Goal: Register for event/course

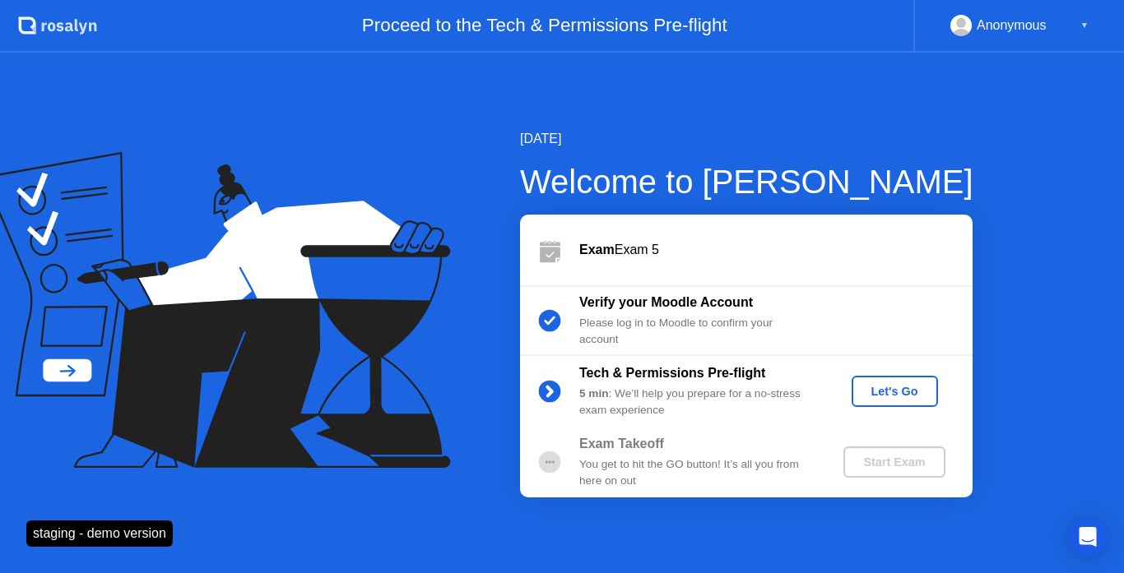
click at [903, 392] on div "Let's Go" at bounding box center [894, 391] width 73 height 13
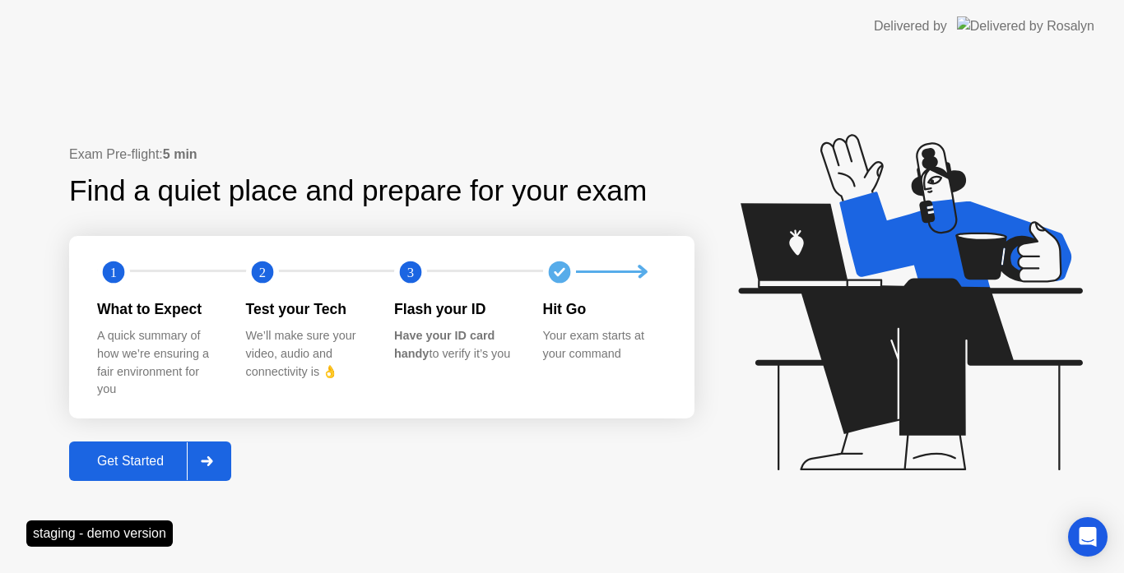
click at [183, 454] on div "Get Started" at bounding box center [130, 461] width 113 height 15
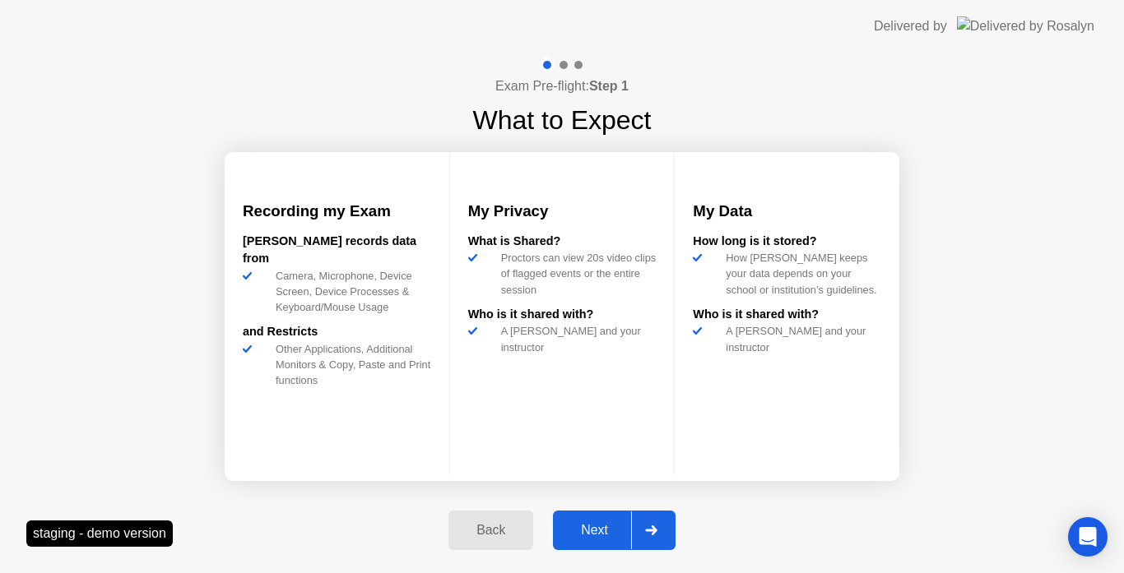
click at [607, 534] on div "Next" at bounding box center [594, 530] width 73 height 15
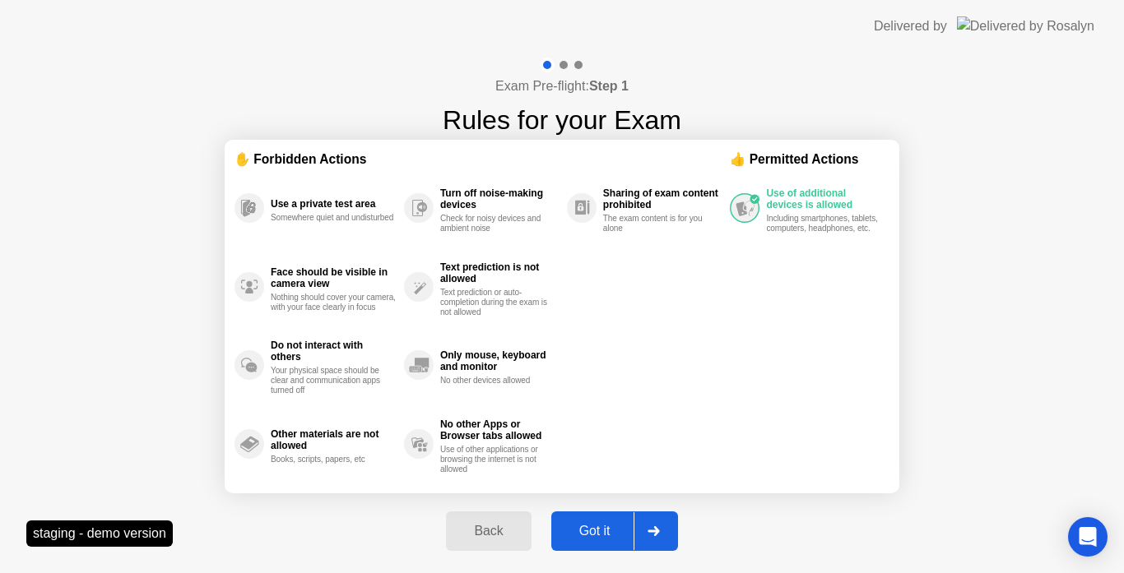
click at [606, 530] on div "Got it" at bounding box center [594, 531] width 77 height 15
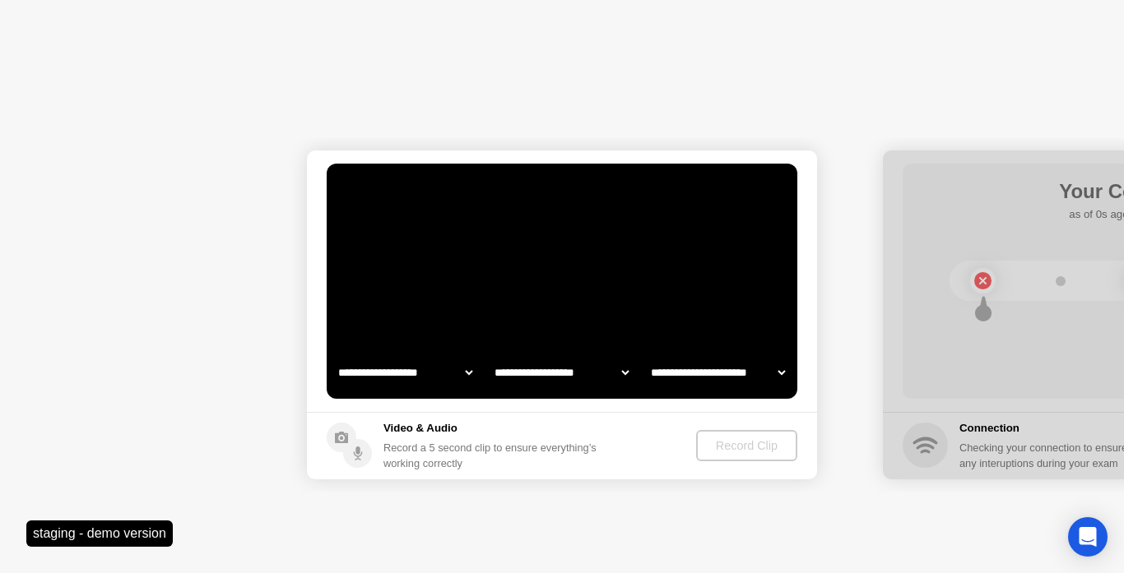
select select "**********"
select select "*******"
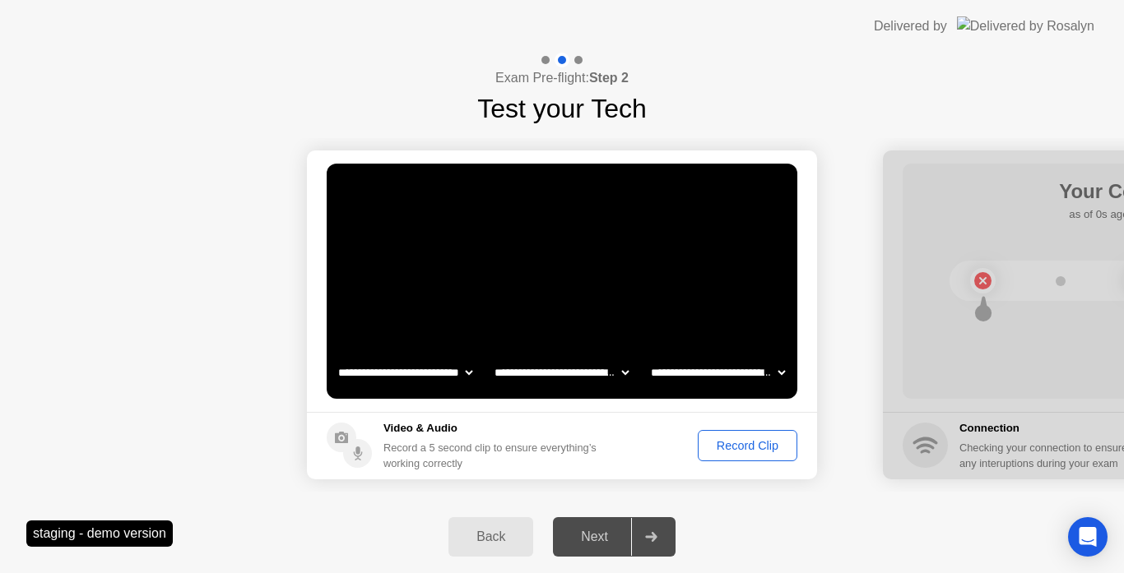
click at [740, 453] on div "Record Clip" at bounding box center [747, 445] width 88 height 13
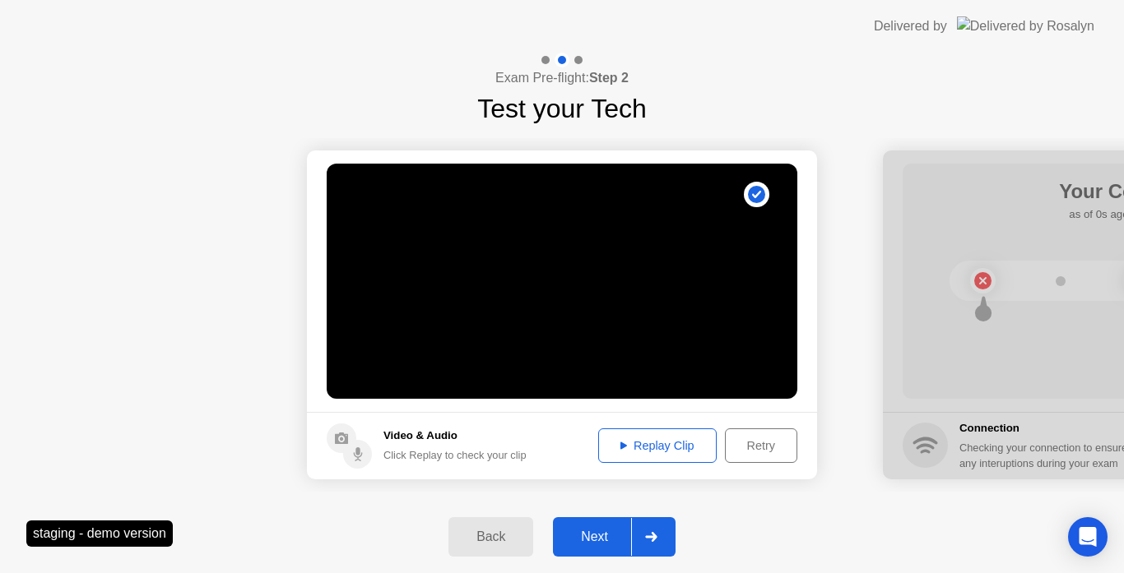
click at [611, 548] on button "Next" at bounding box center [614, 537] width 123 height 39
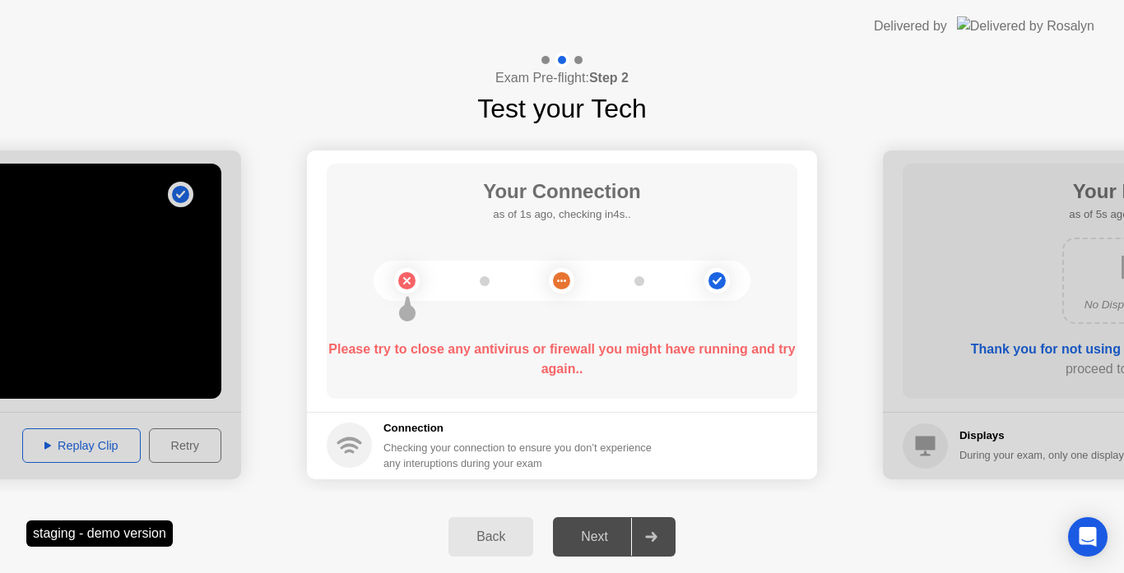
click at [503, 545] on div "Back" at bounding box center [490, 537] width 75 height 15
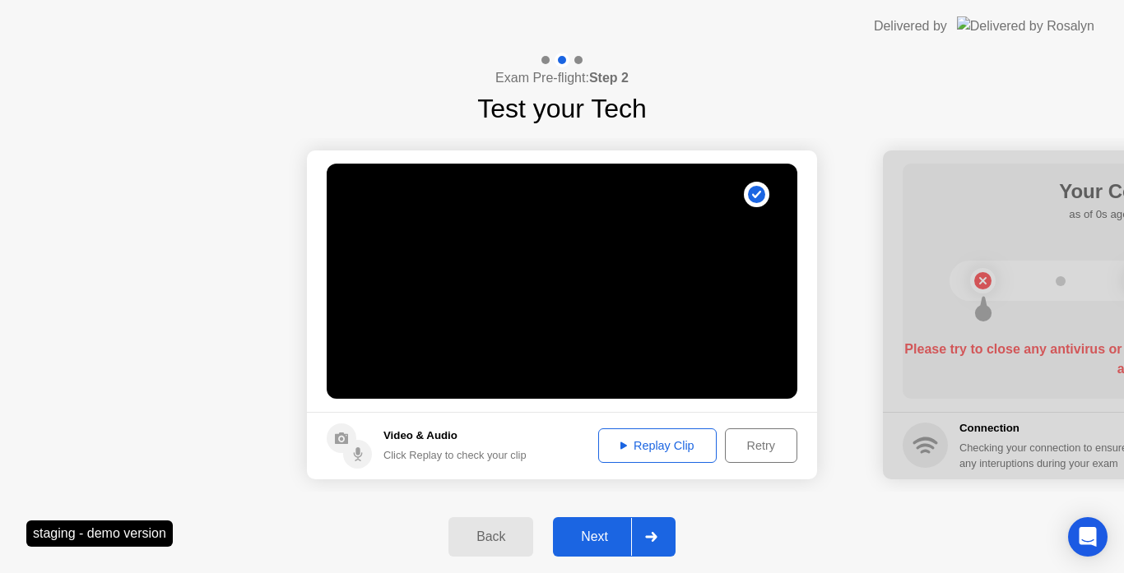
click at [613, 531] on div "Next" at bounding box center [594, 537] width 73 height 15
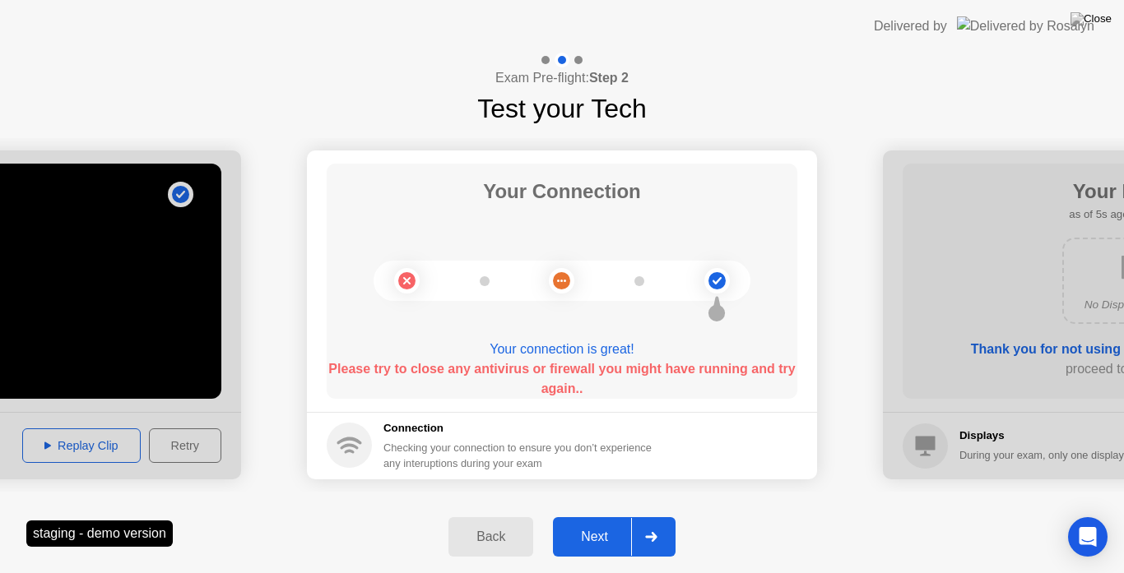
click at [610, 533] on div "Next" at bounding box center [594, 537] width 73 height 15
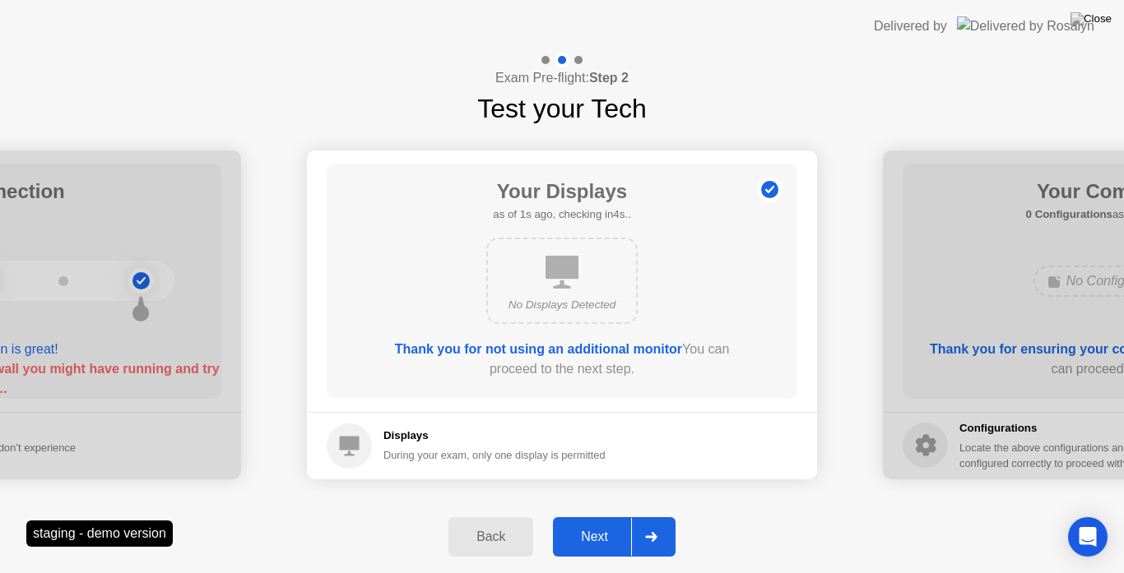
click at [612, 542] on div "Next" at bounding box center [594, 537] width 73 height 15
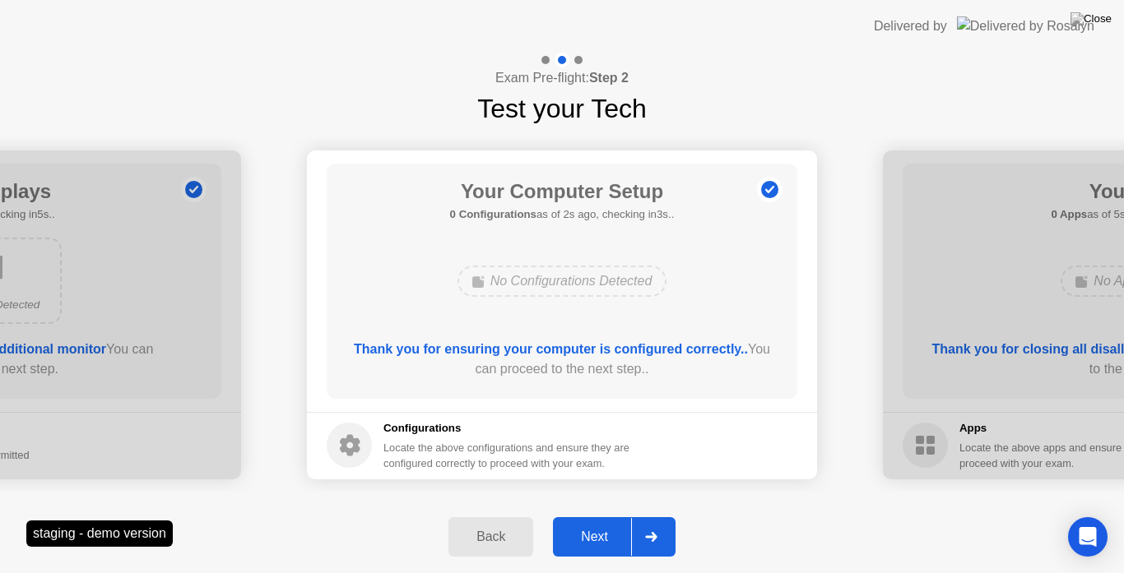
click at [606, 540] on div "Next" at bounding box center [594, 537] width 73 height 15
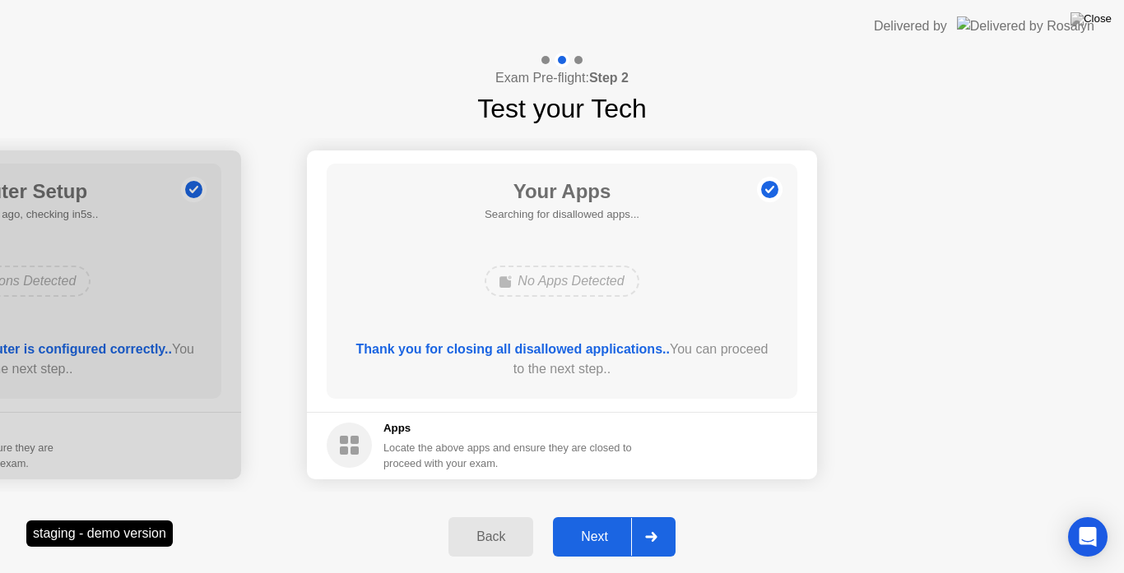
click at [587, 530] on div "Next" at bounding box center [594, 537] width 73 height 15
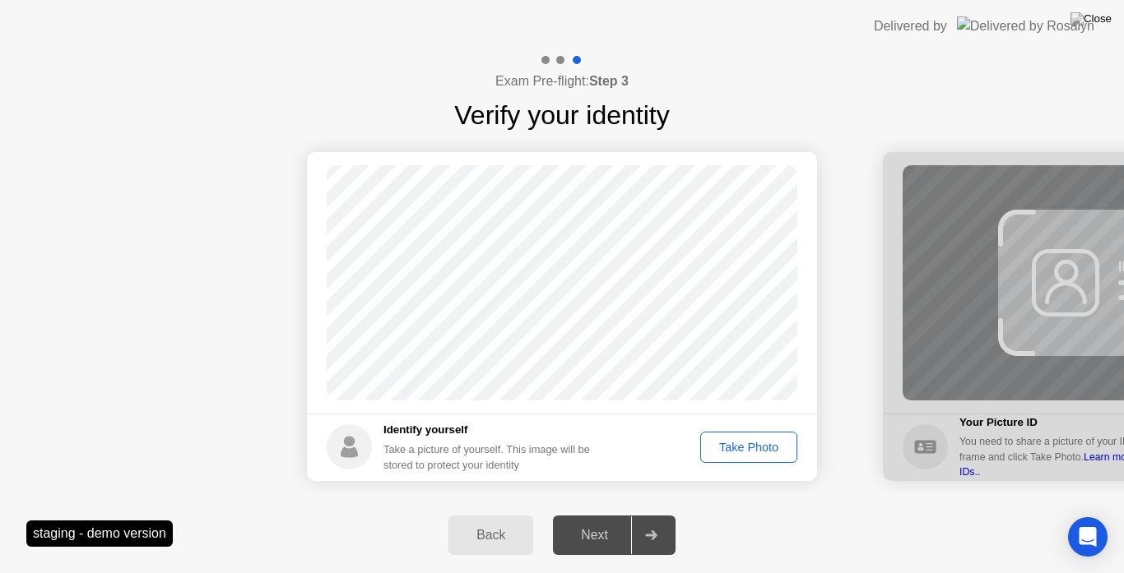
click at [764, 449] on div "Take Photo" at bounding box center [749, 447] width 86 height 13
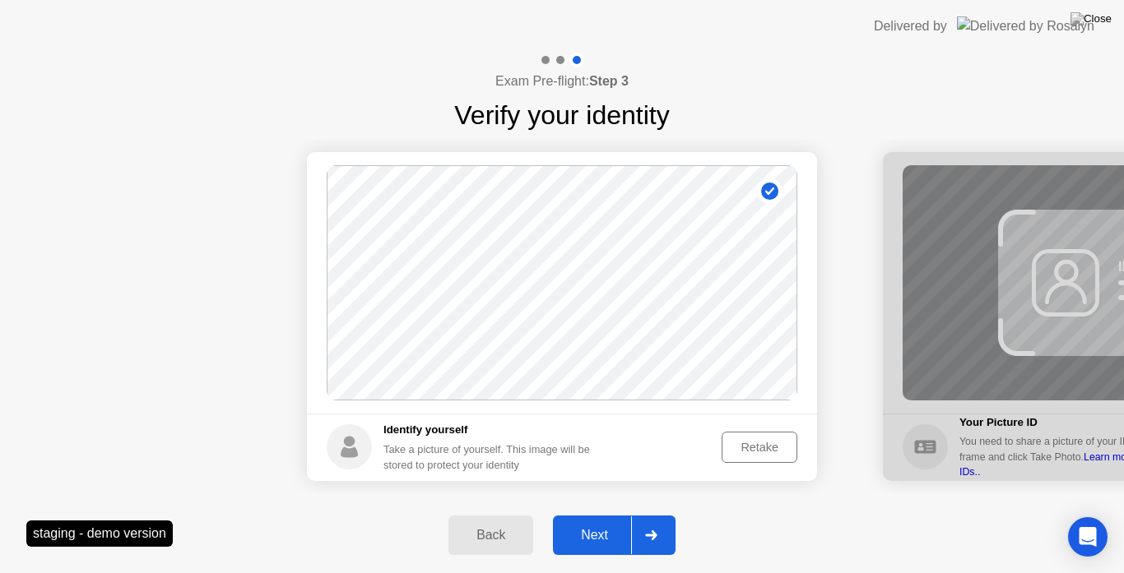
click at [611, 538] on div "Next" at bounding box center [594, 535] width 73 height 15
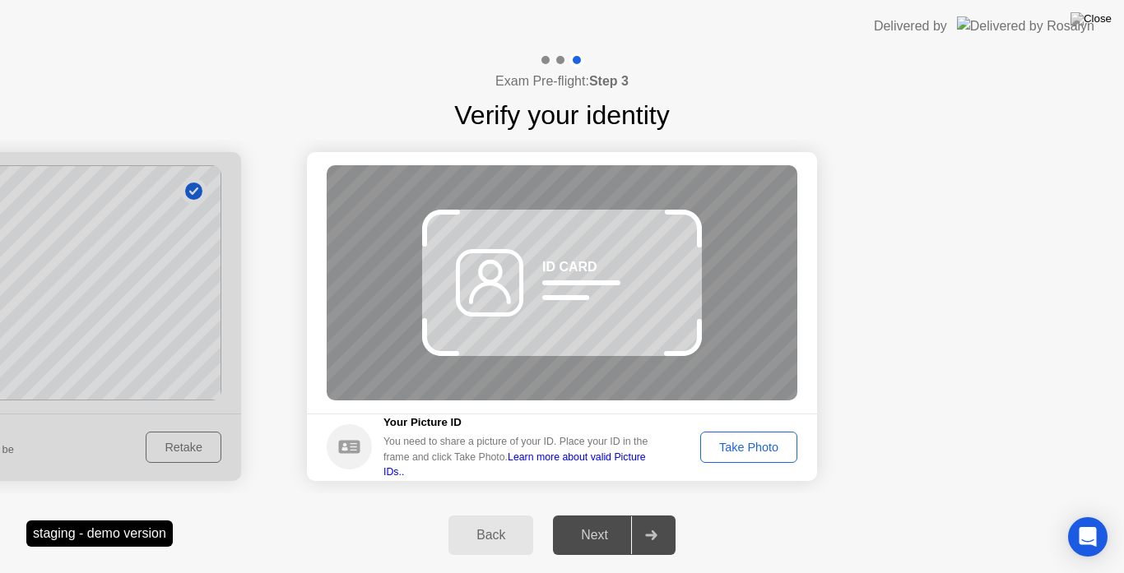
click at [610, 536] on div "Next" at bounding box center [594, 535] width 73 height 15
click at [491, 523] on button "Back" at bounding box center [490, 535] width 85 height 39
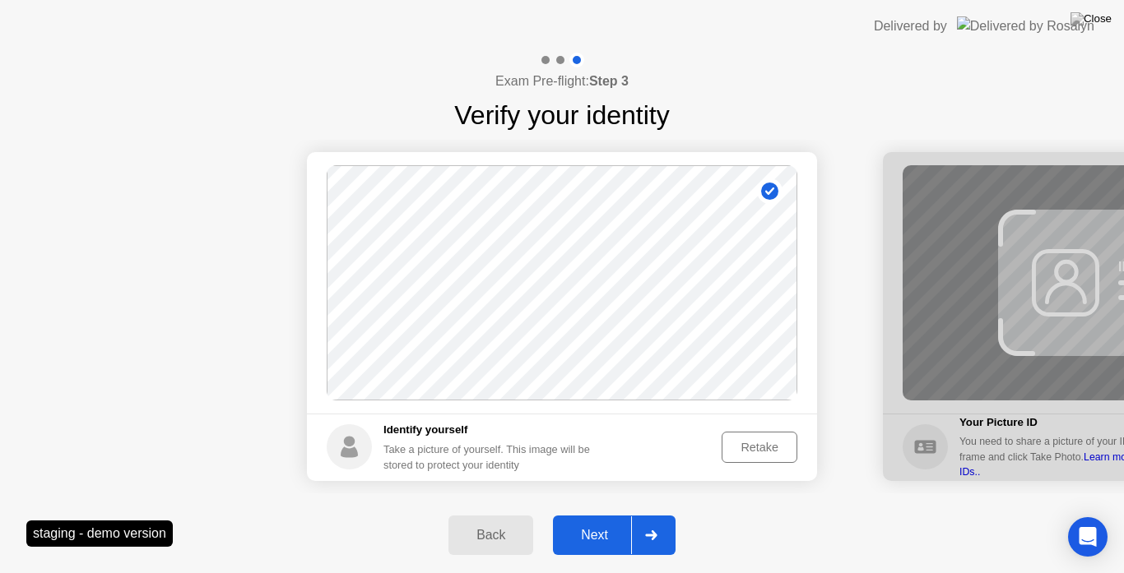
click at [590, 531] on div "Next" at bounding box center [594, 535] width 73 height 15
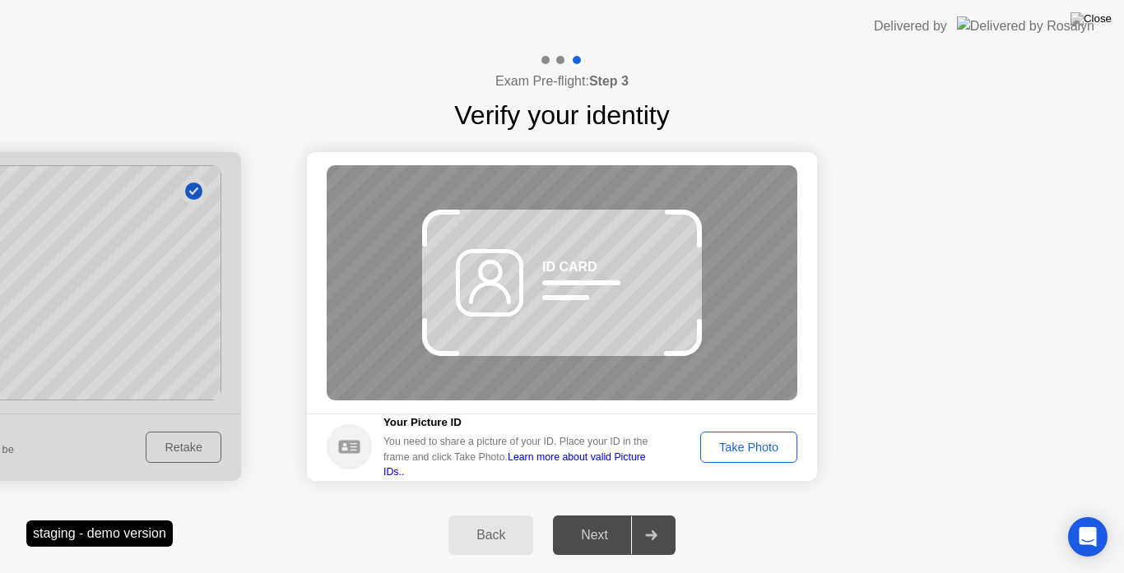
click at [728, 452] on div "Take Photo" at bounding box center [749, 447] width 86 height 13
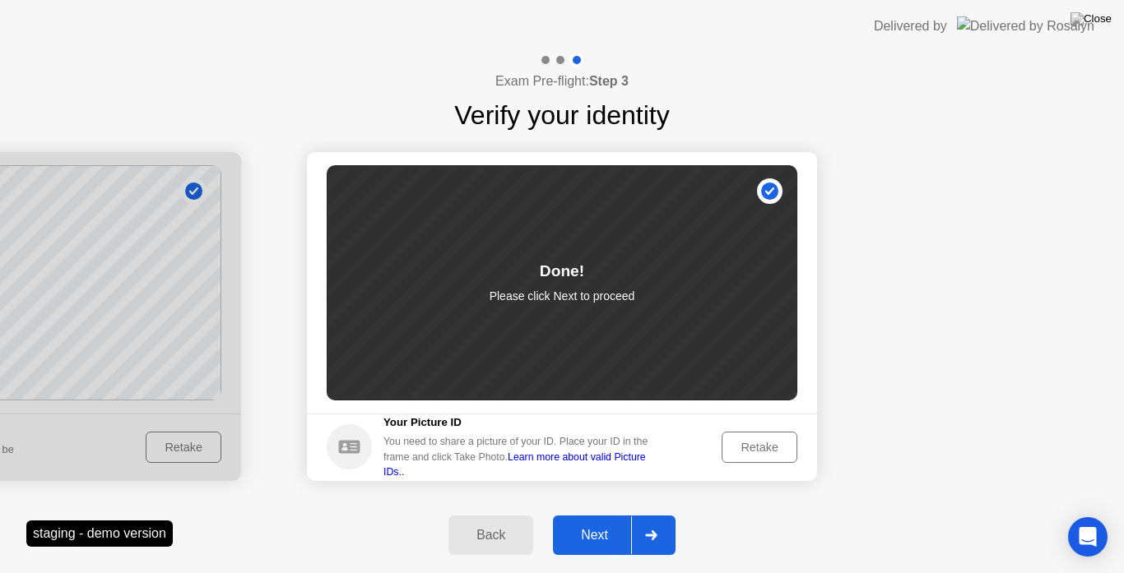
click at [606, 536] on div "Next" at bounding box center [594, 535] width 73 height 15
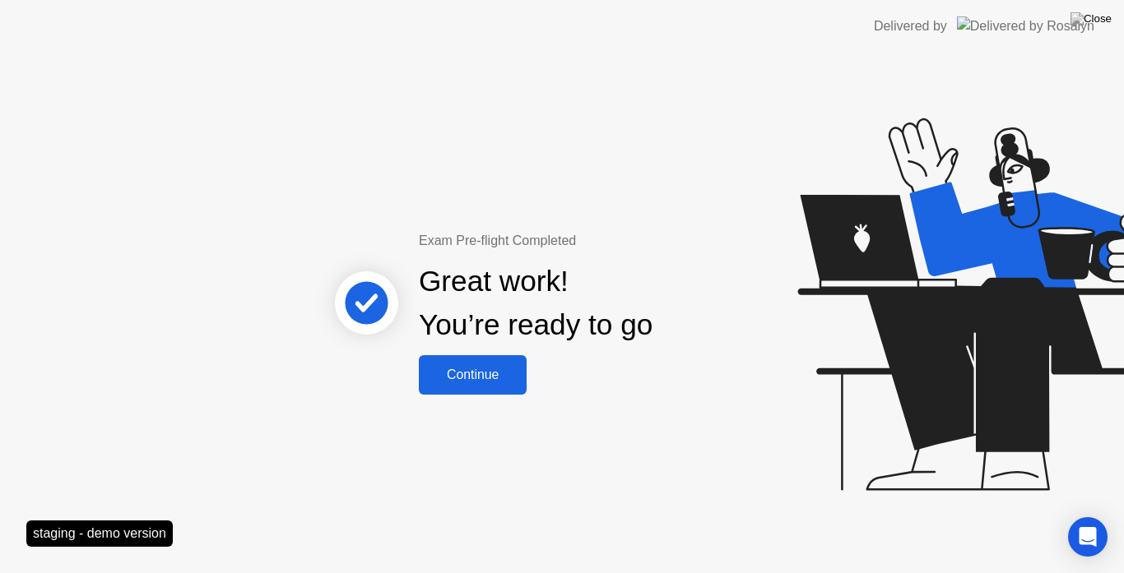
click at [487, 390] on button "Continue" at bounding box center [473, 374] width 108 height 39
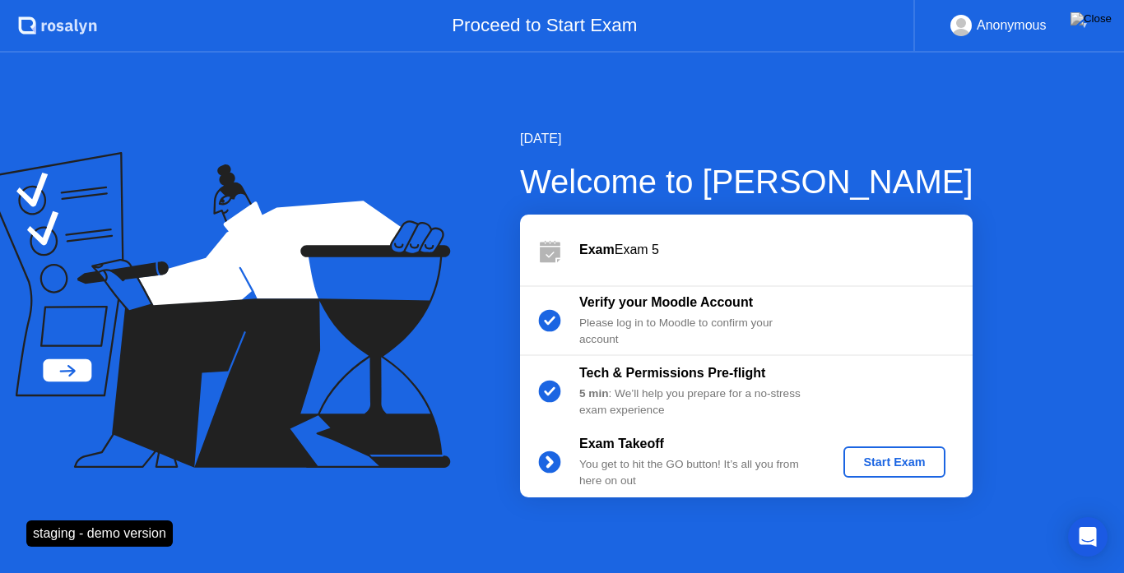
click at [870, 457] on div "Start Exam" at bounding box center [894, 462] width 88 height 13
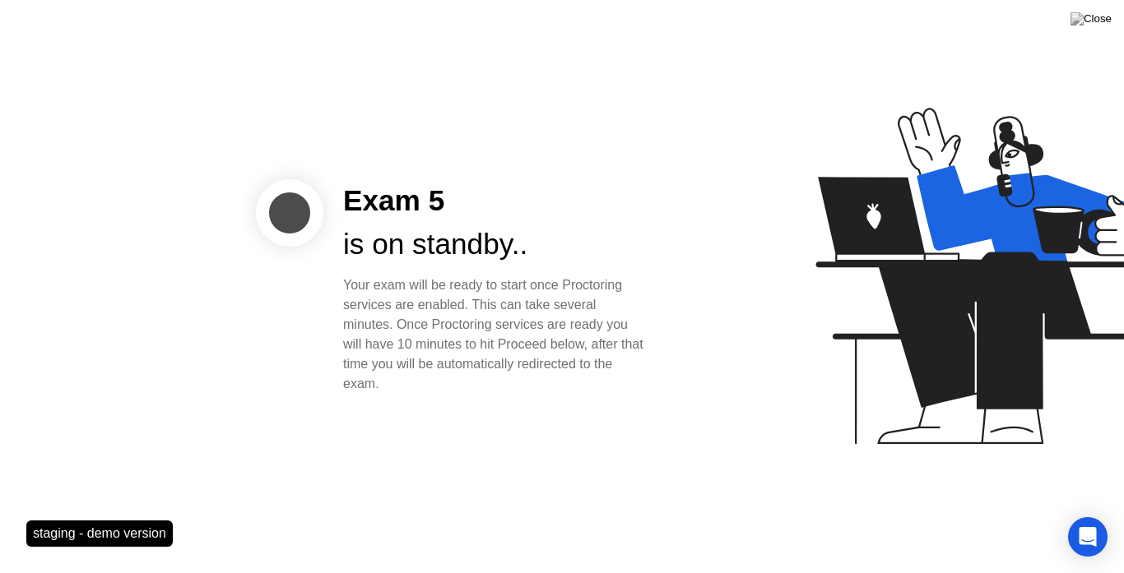
click at [713, 411] on div at bounding box center [906, 286] width 425 height 427
click at [710, 409] on div at bounding box center [906, 286] width 425 height 427
click at [1097, 26] on img at bounding box center [1090, 18] width 41 height 13
